Goal: Task Accomplishment & Management: Manage account settings

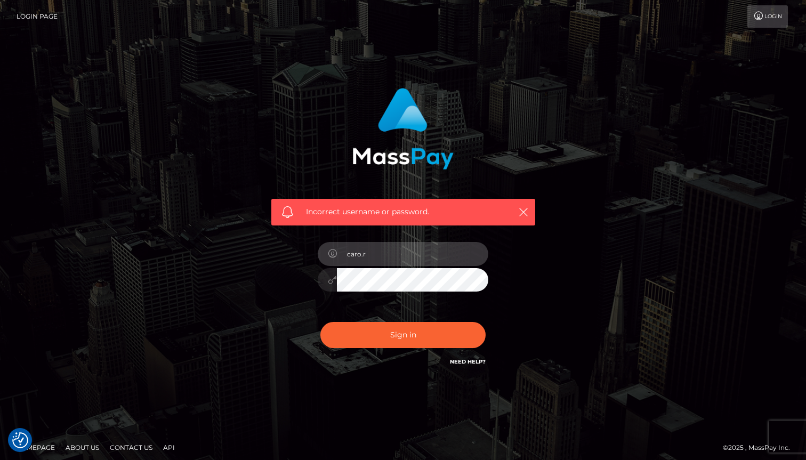
type input "[EMAIL_ADDRESS][PERSON_NAME][DOMAIN_NAME]"
click at [432, 294] on div "[EMAIL_ADDRESS][PERSON_NAME][DOMAIN_NAME]" at bounding box center [403, 275] width 187 height 82
click at [320, 322] on button "Sign in" at bounding box center [402, 335] width 165 height 26
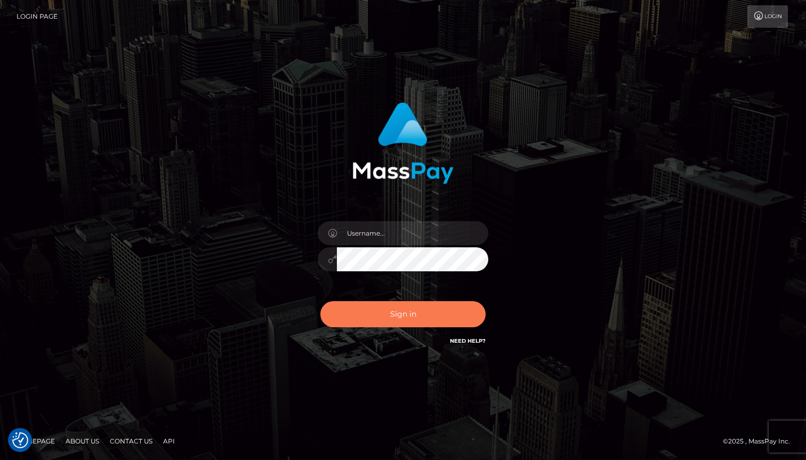
click at [425, 322] on button "Sign in" at bounding box center [402, 314] width 165 height 26
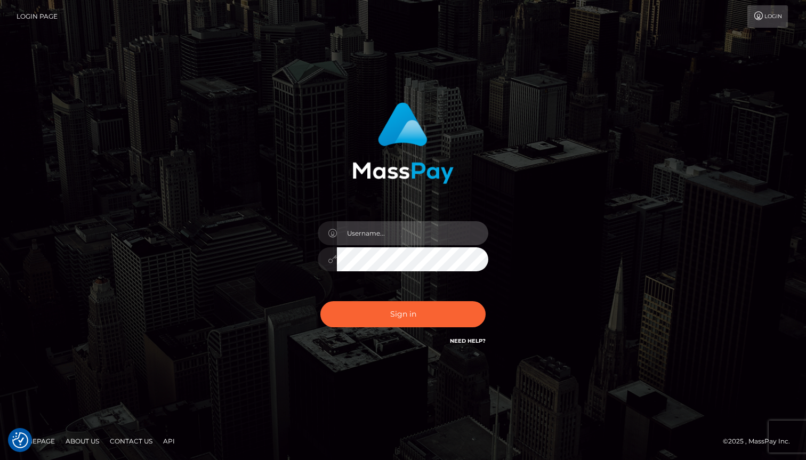
click at [351, 236] on input "text" at bounding box center [412, 233] width 151 height 24
click at [432, 239] on input "[EMAIL_ADDRESS][PERSON_NAME][DOMAIN_NAME]" at bounding box center [412, 233] width 151 height 24
type input "[EMAIL_ADDRESS][PERSON_NAME][DOMAIN_NAME]"
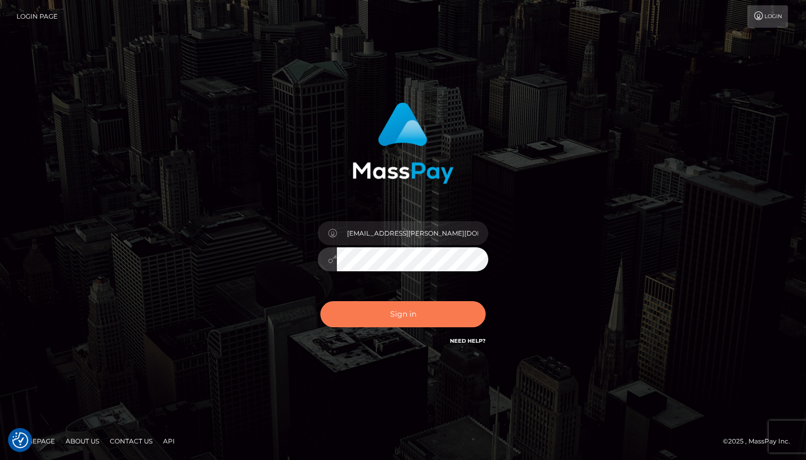
click at [389, 312] on button "Sign in" at bounding box center [402, 314] width 165 height 26
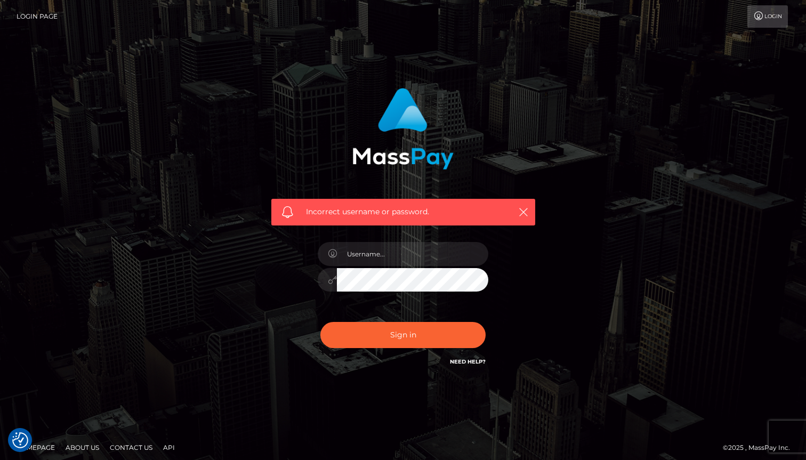
click at [480, 365] on h6 "Need Help?" at bounding box center [468, 361] width 36 height 9
click at [478, 361] on link "Need Help?" at bounding box center [468, 361] width 36 height 7
click at [411, 255] on input "text" at bounding box center [412, 254] width 151 height 24
type input "caro.roos@icloud.com"
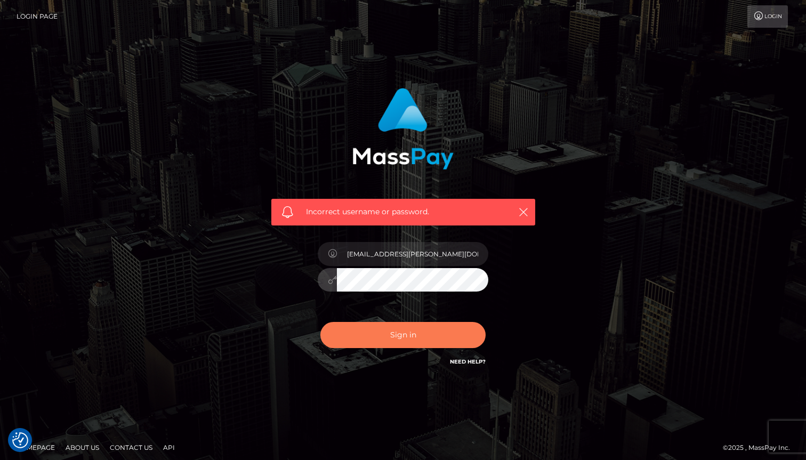
click at [450, 324] on button "Sign in" at bounding box center [402, 335] width 165 height 26
